Goal: Navigation & Orientation: Find specific page/section

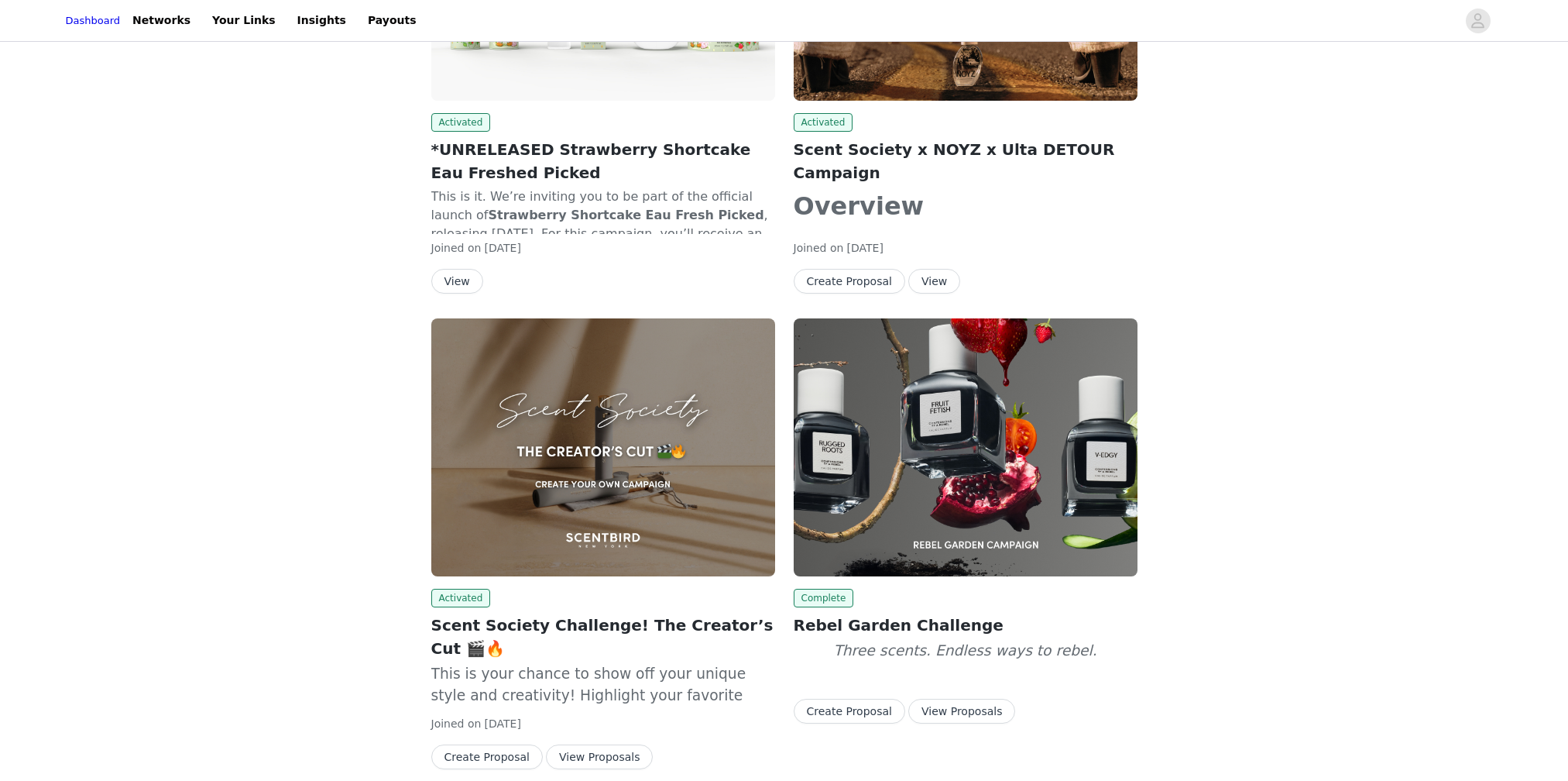
scroll to position [889, 0]
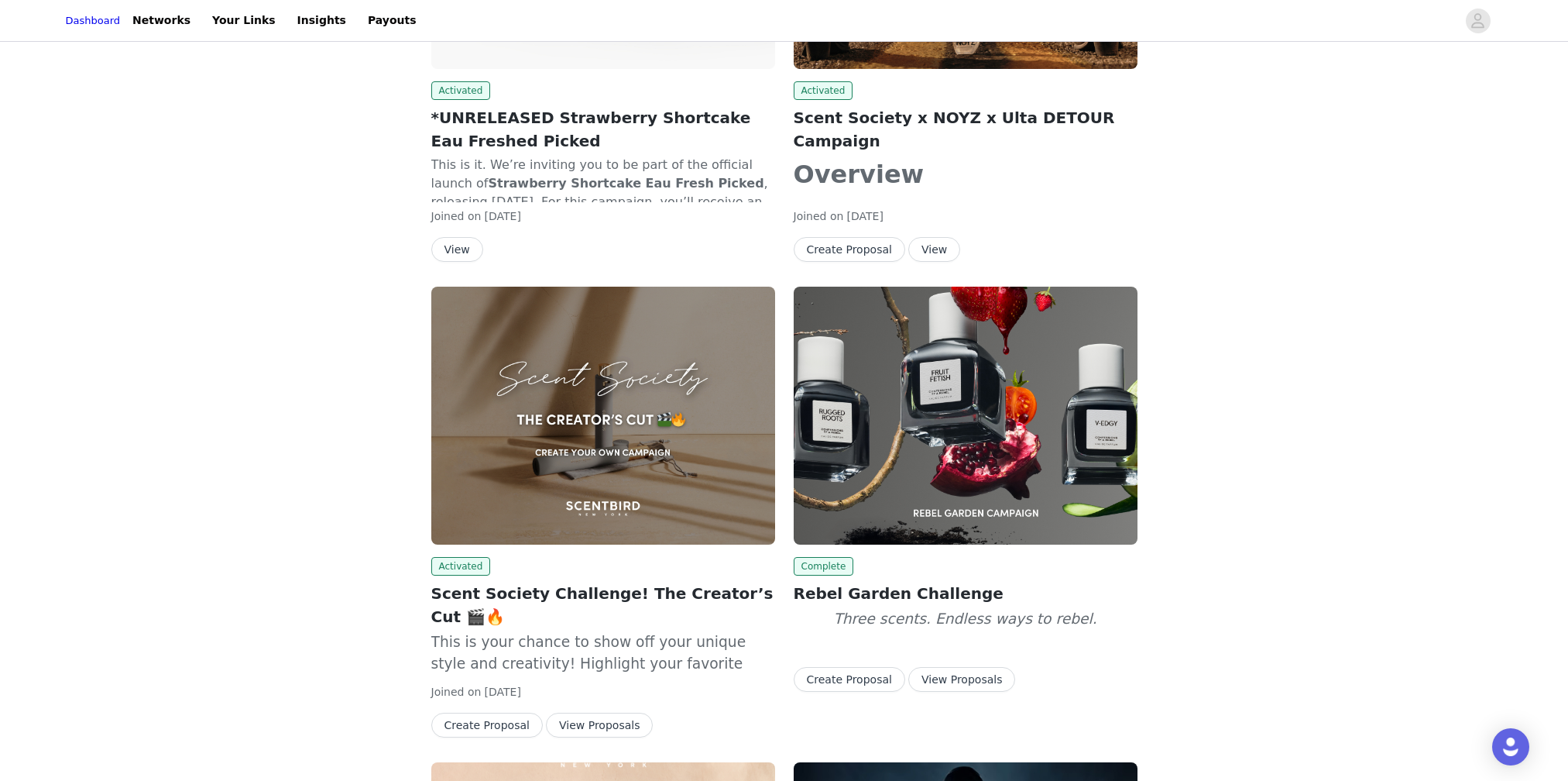
click at [1001, 380] on img at bounding box center [965, 415] width 344 height 258
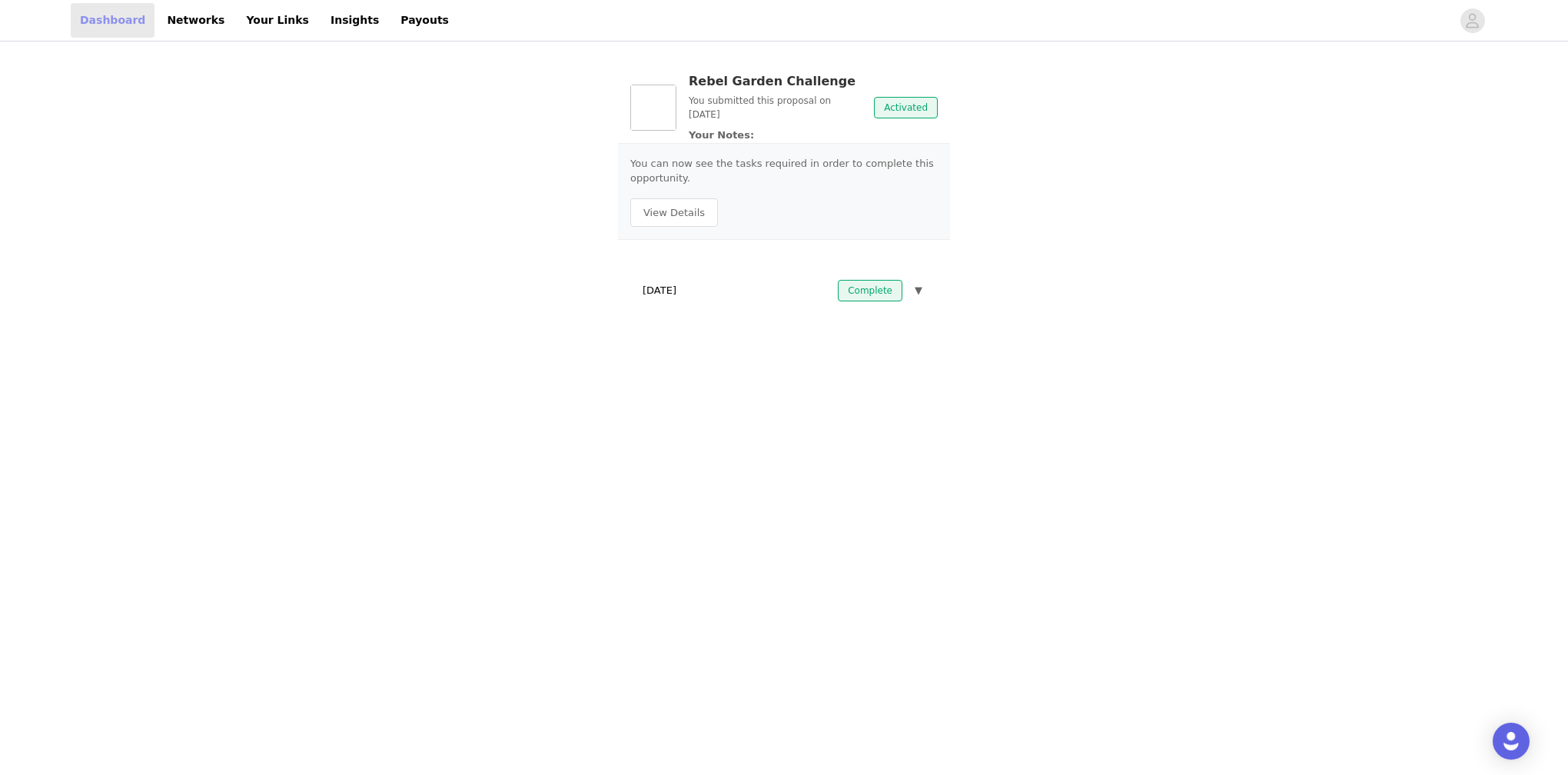
click at [116, 30] on link "Dashboard" at bounding box center [112, 21] width 84 height 34
